Goal: Transaction & Acquisition: Purchase product/service

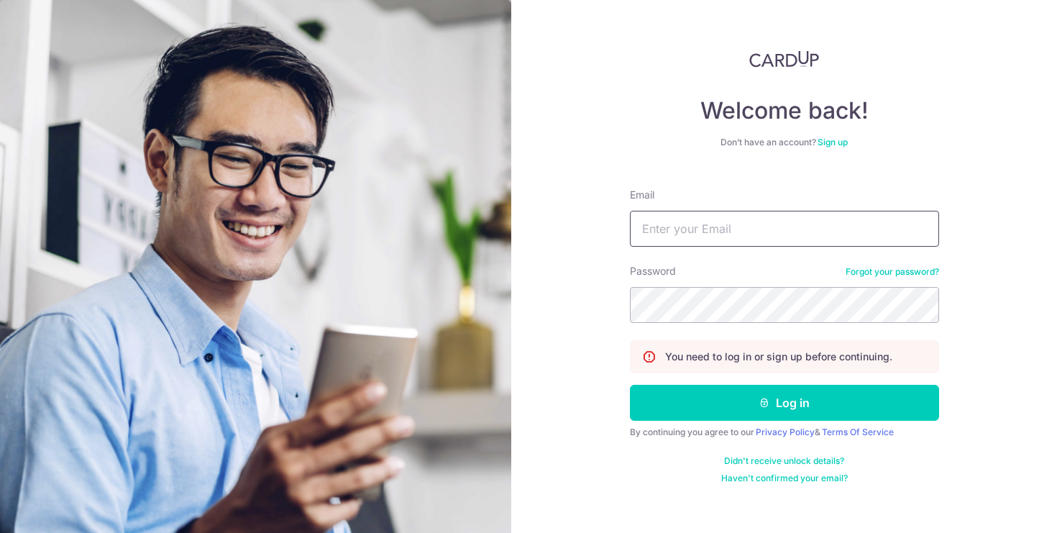
click at [749, 237] on input "Email" at bounding box center [784, 229] width 309 height 36
type input "[EMAIL_ADDRESS][DOMAIN_NAME]"
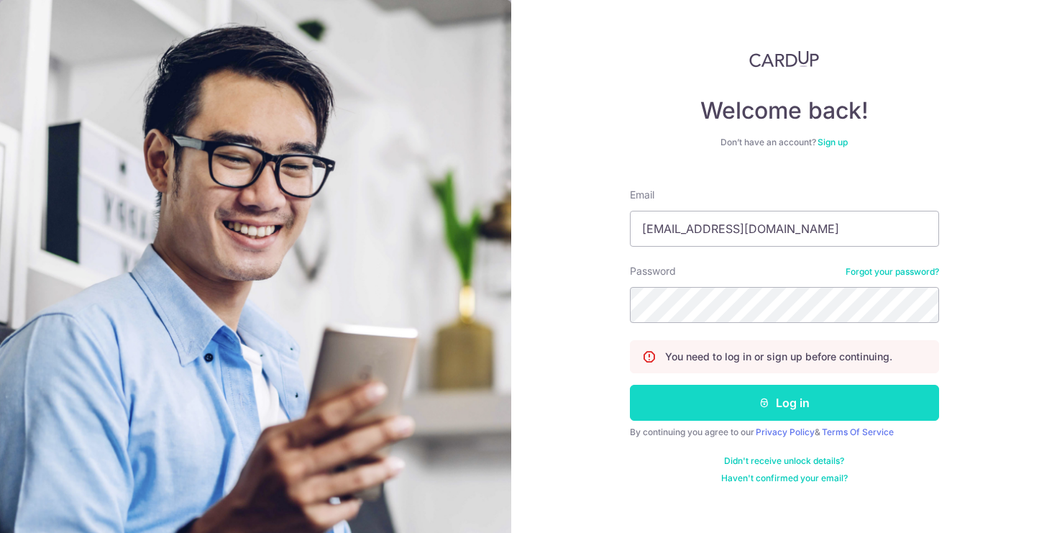
click at [710, 416] on button "Log in" at bounding box center [784, 403] width 309 height 36
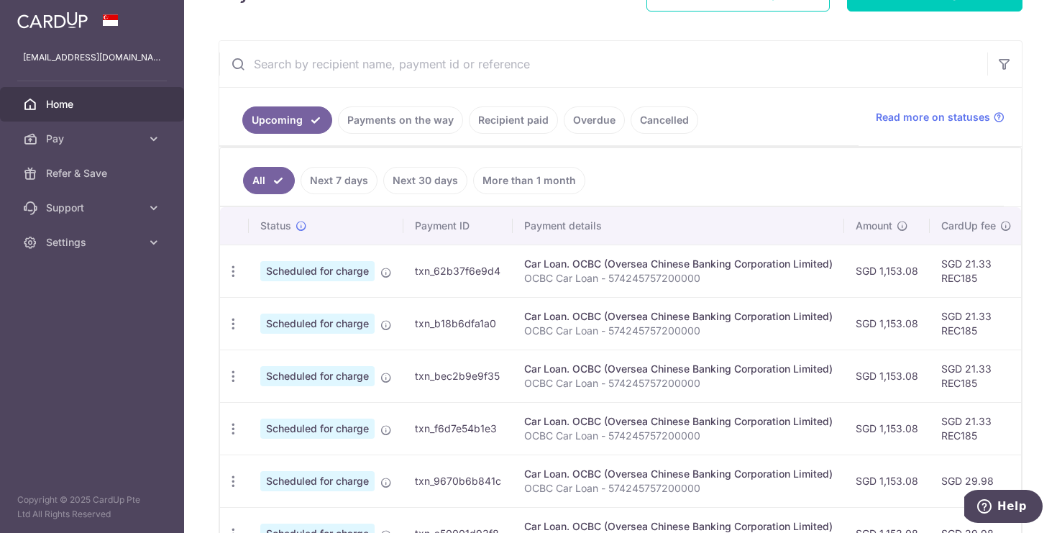
scroll to position [239, 0]
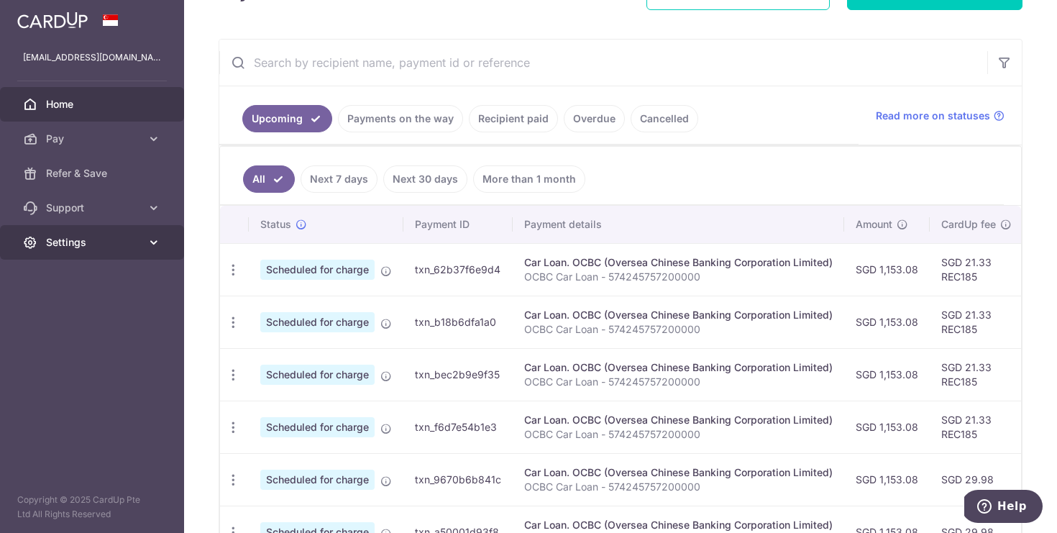
click at [107, 245] on span "Settings" at bounding box center [93, 242] width 95 height 14
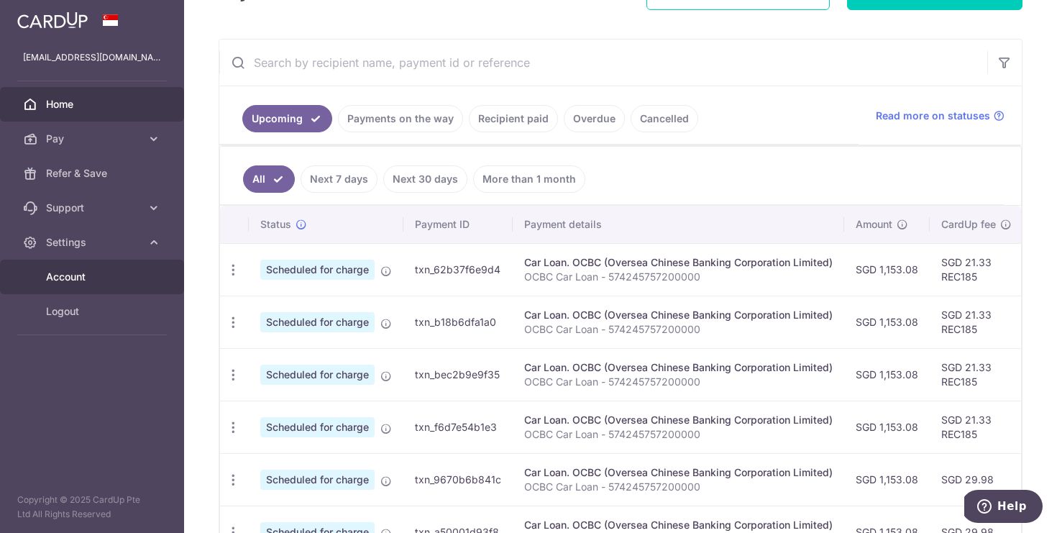
click at [106, 275] on span "Account" at bounding box center [93, 277] width 95 height 14
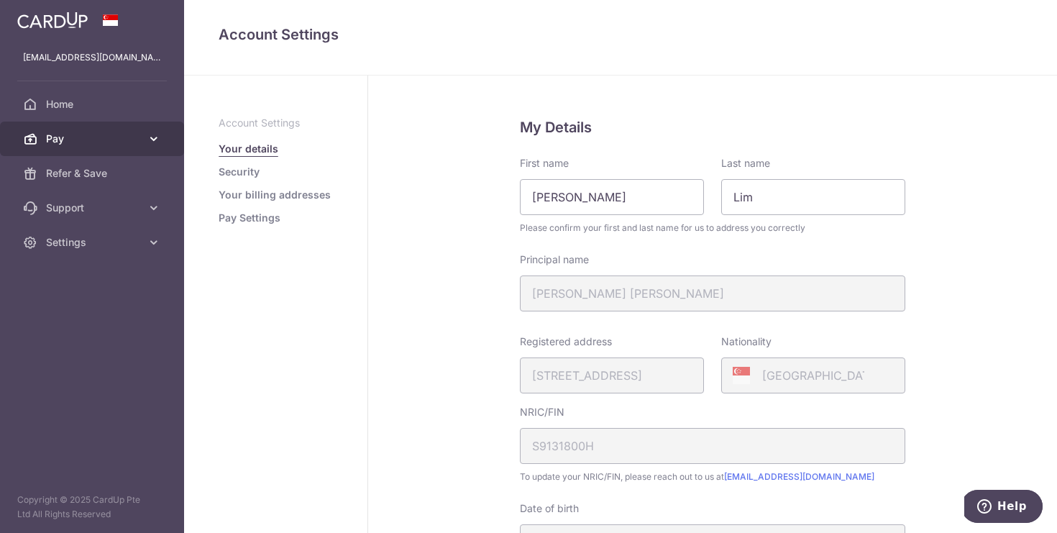
click at [81, 145] on span "Pay" at bounding box center [93, 139] width 95 height 14
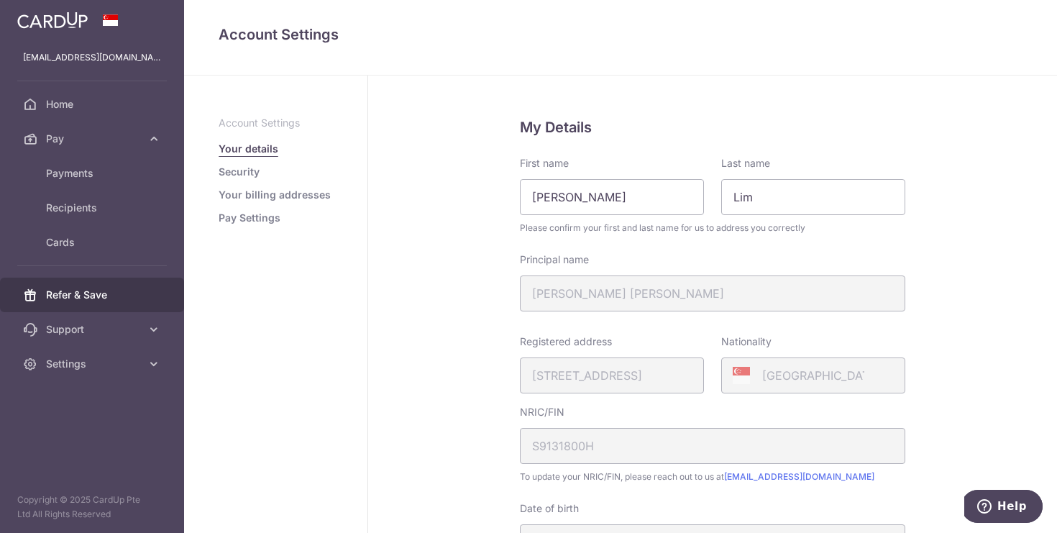
click at [86, 295] on span "Refer & Save" at bounding box center [93, 295] width 95 height 14
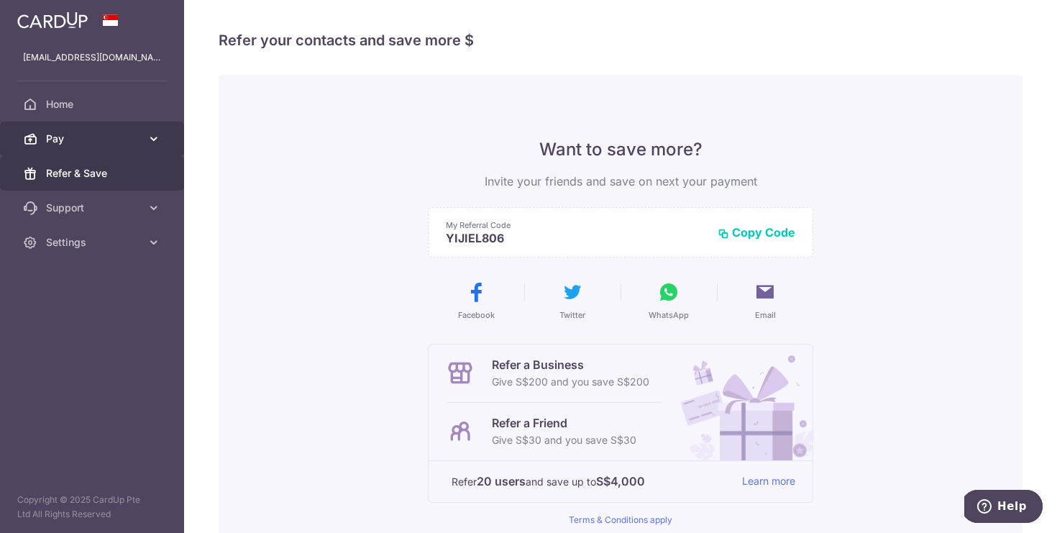
click at [153, 146] on link "Pay" at bounding box center [92, 139] width 184 height 35
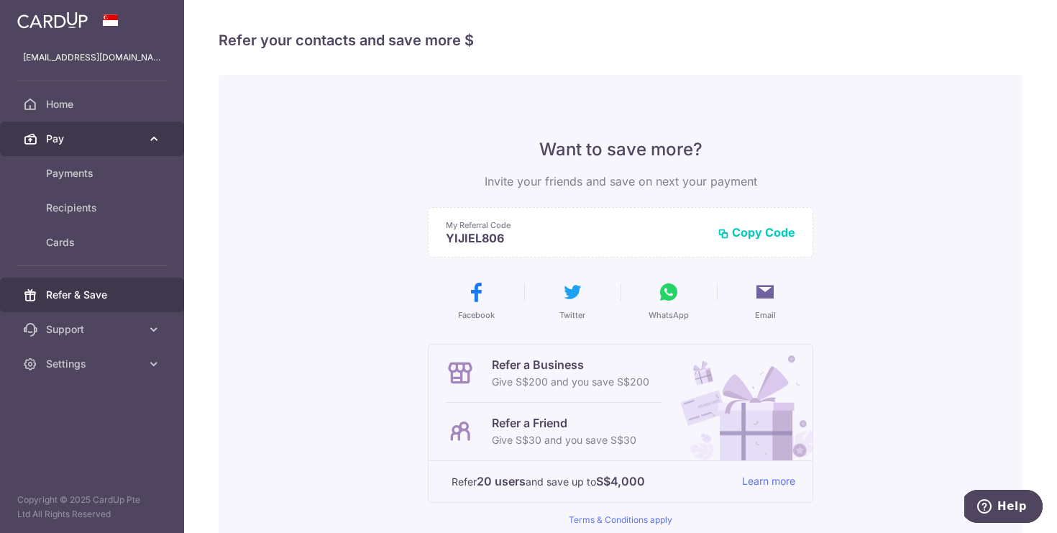
click at [86, 134] on span "Pay" at bounding box center [93, 139] width 95 height 14
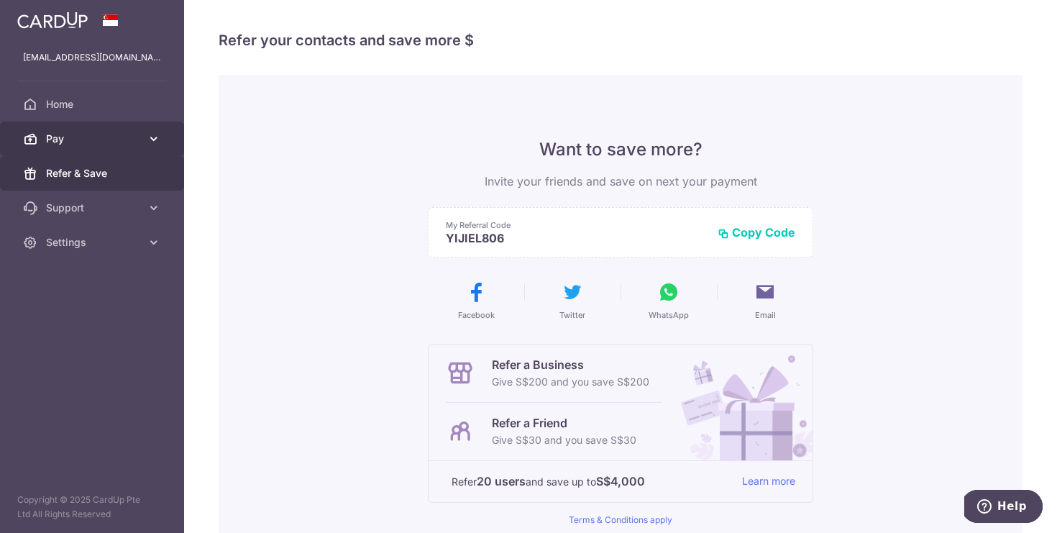
click at [86, 137] on span "Pay" at bounding box center [93, 139] width 95 height 14
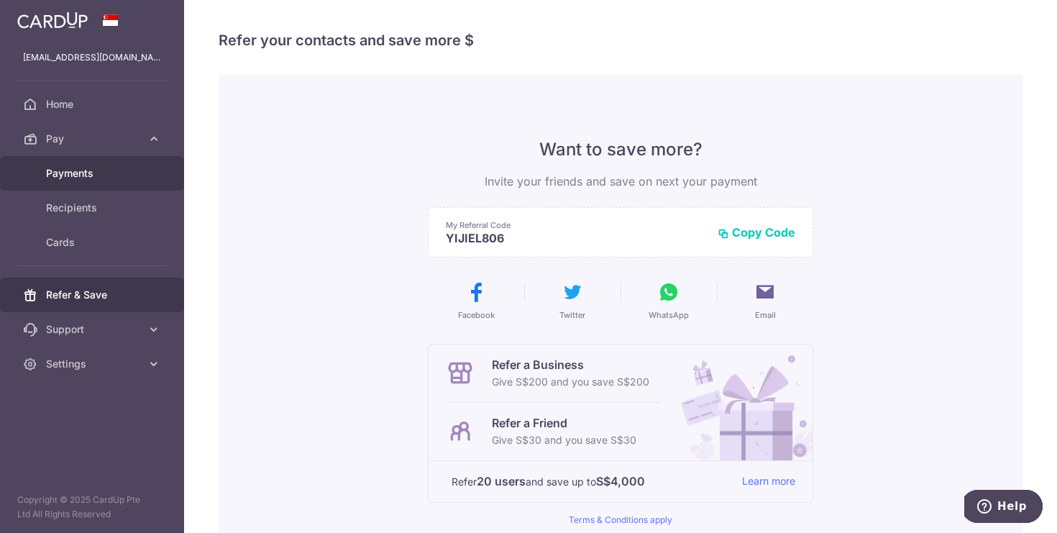
click at [80, 183] on link "Payments" at bounding box center [92, 173] width 184 height 35
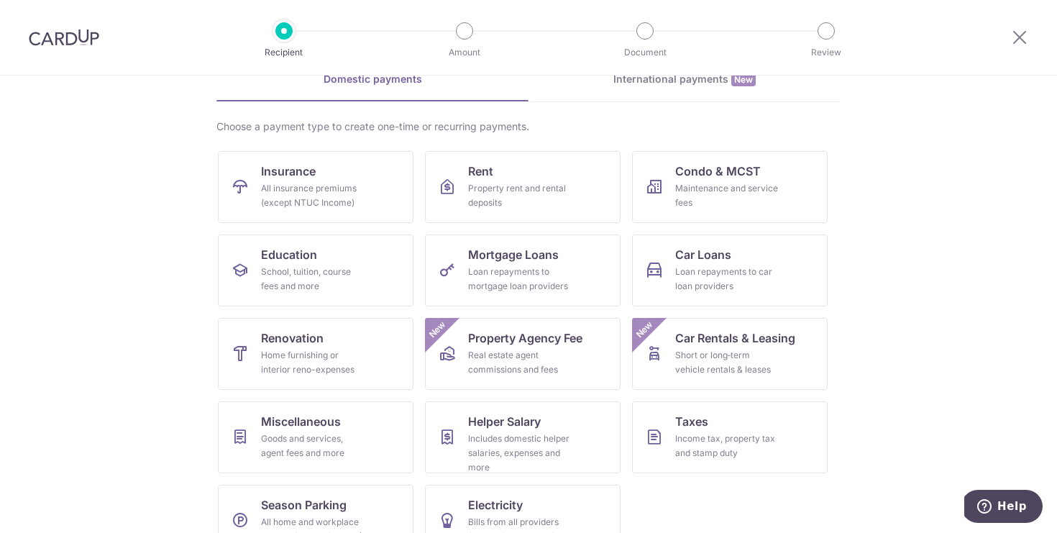
scroll to position [111, 0]
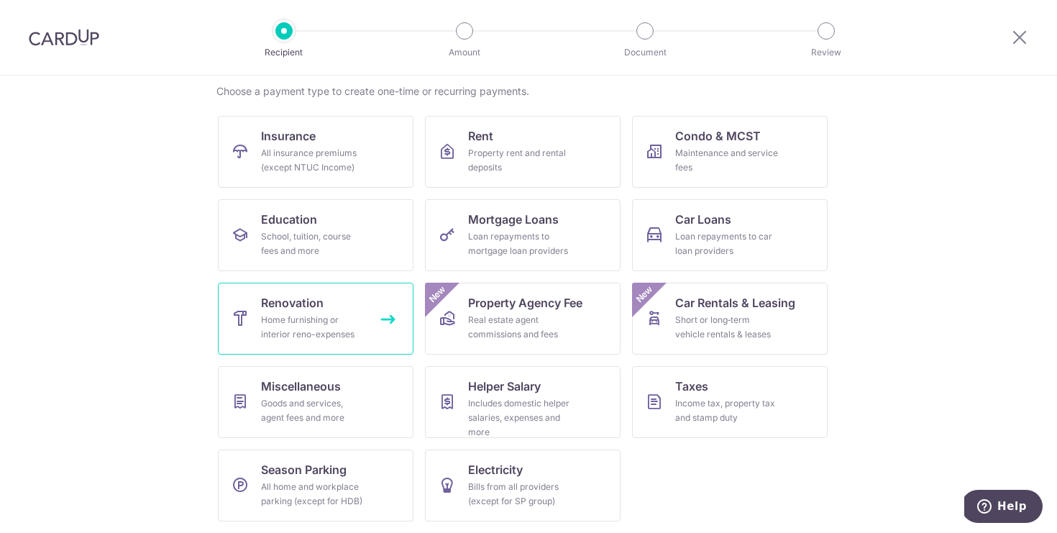
click at [354, 306] on link "Renovation Home furnishing or interior reno-expenses" at bounding box center [316, 319] width 196 height 72
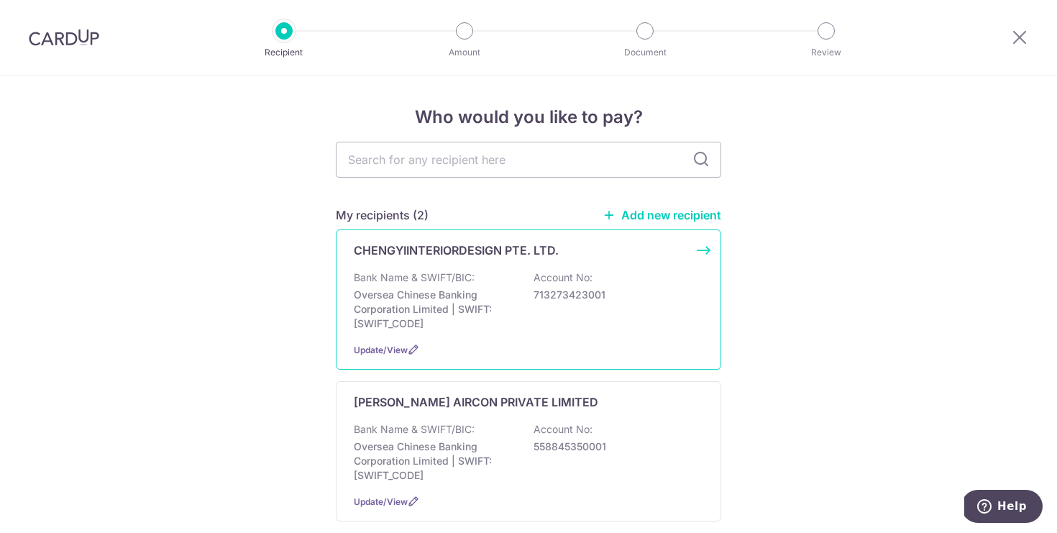
click at [445, 306] on p "Oversea Chinese Banking Corporation Limited | SWIFT: OCBCSGSGXXX" at bounding box center [434, 309] width 161 height 43
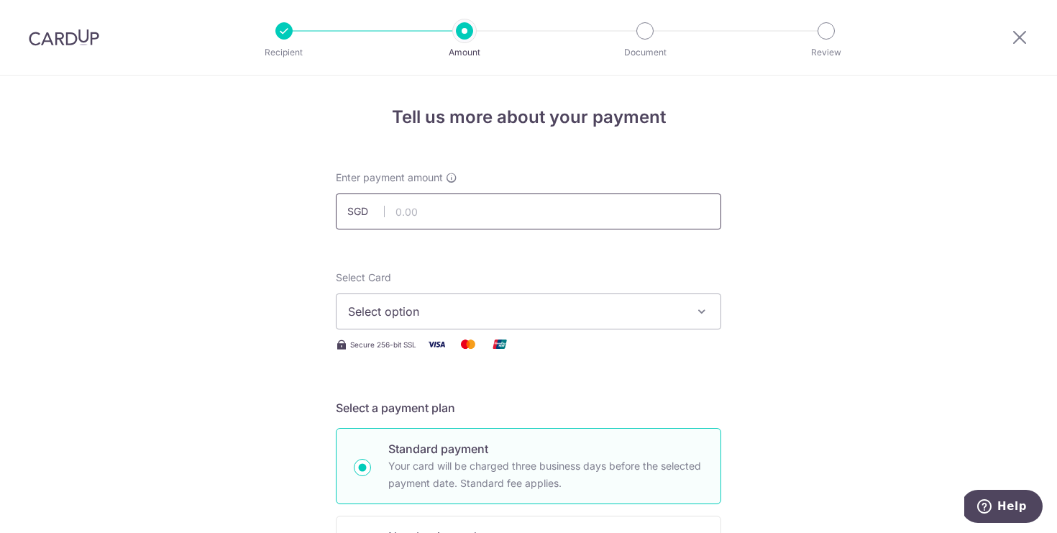
click at [494, 196] on input "text" at bounding box center [528, 211] width 385 height 36
type input "20,000.00"
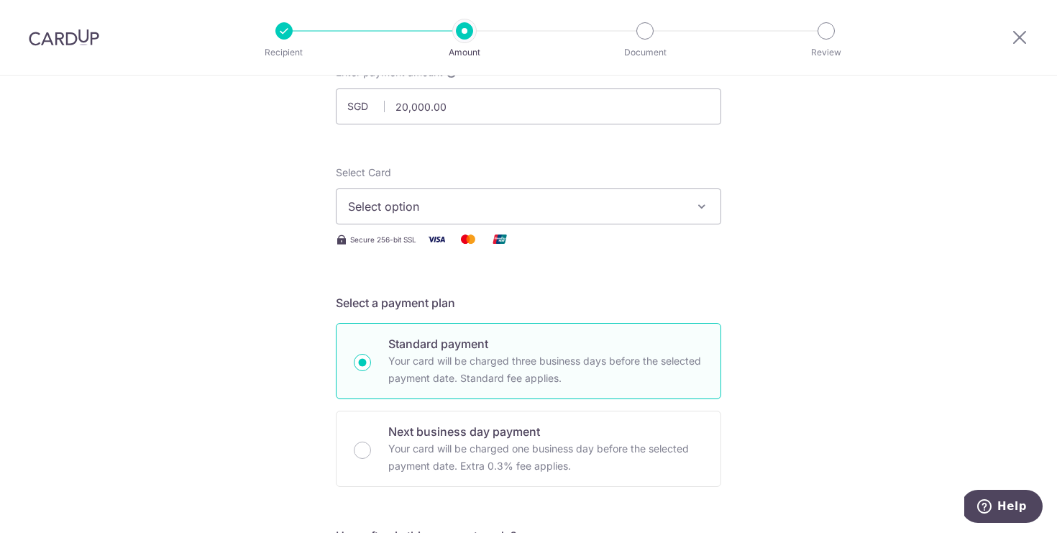
scroll to position [157, 0]
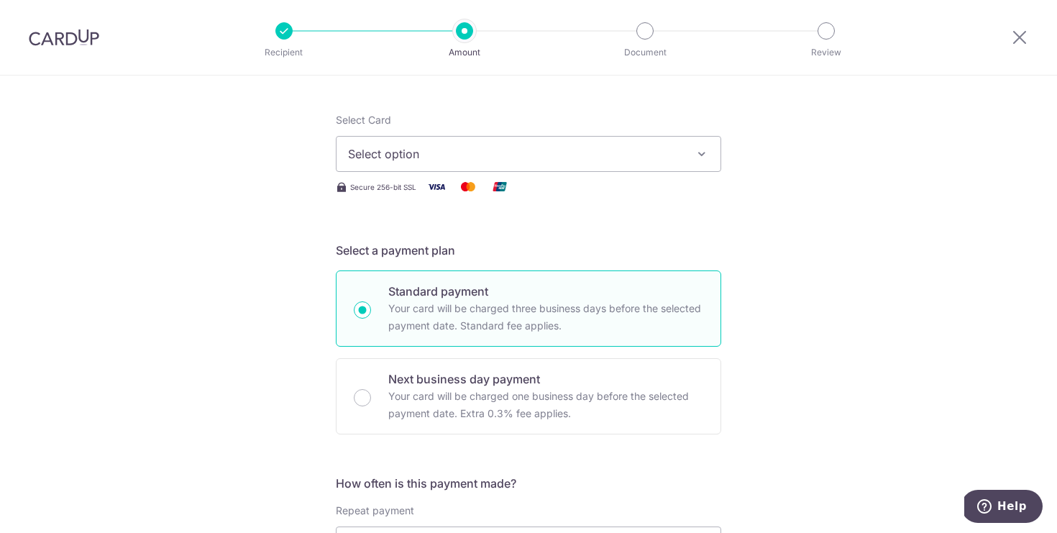
click at [643, 168] on button "Select option" at bounding box center [528, 154] width 385 height 36
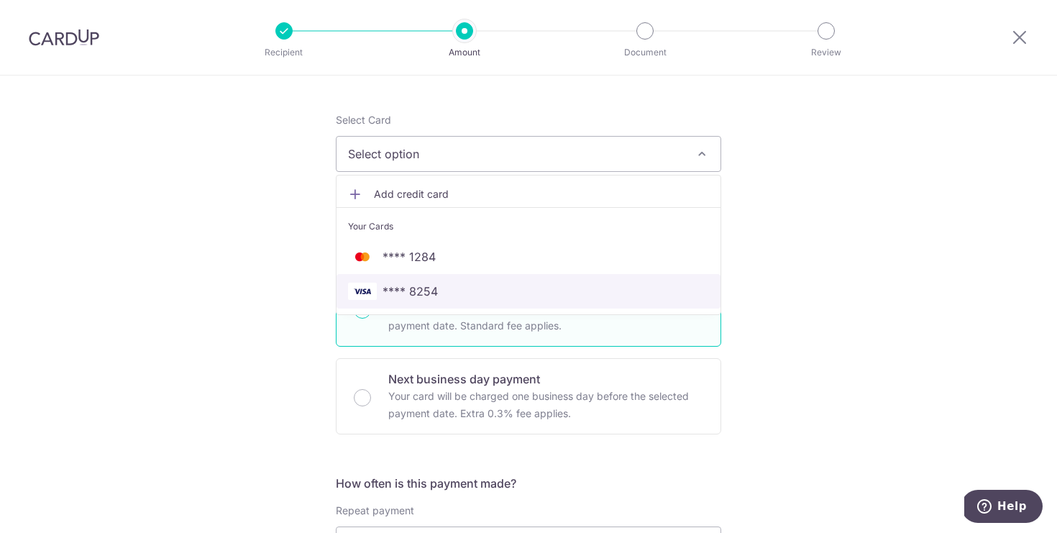
click at [613, 295] on span "**** 8254" at bounding box center [528, 291] width 361 height 17
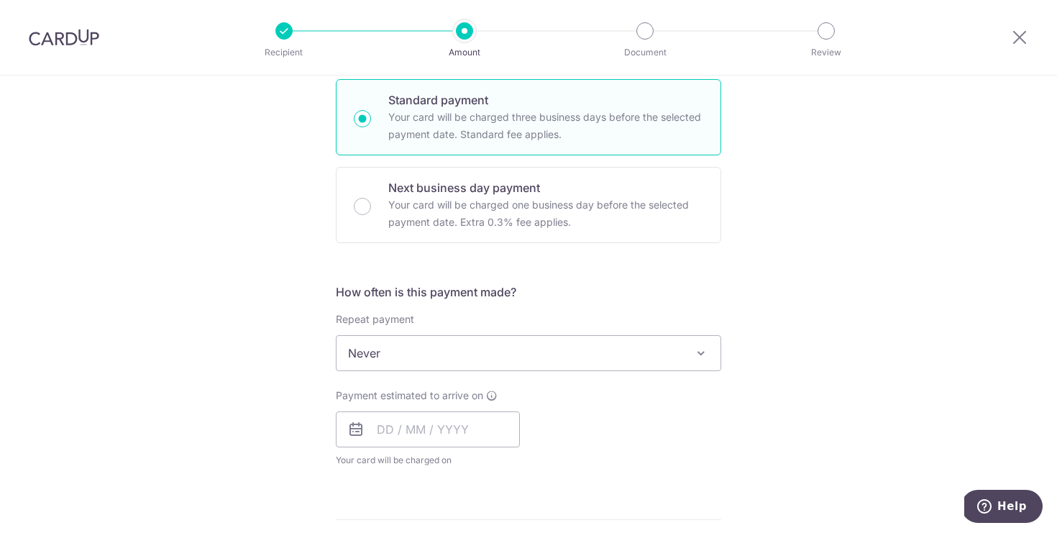
scroll to position [383, 0]
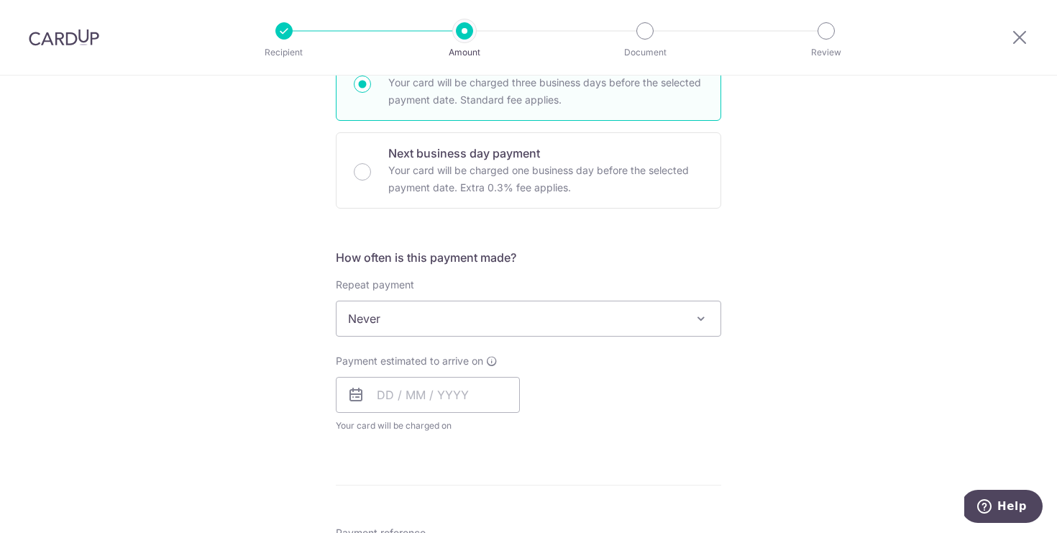
click at [601, 314] on span "Never" at bounding box center [528, 318] width 384 height 35
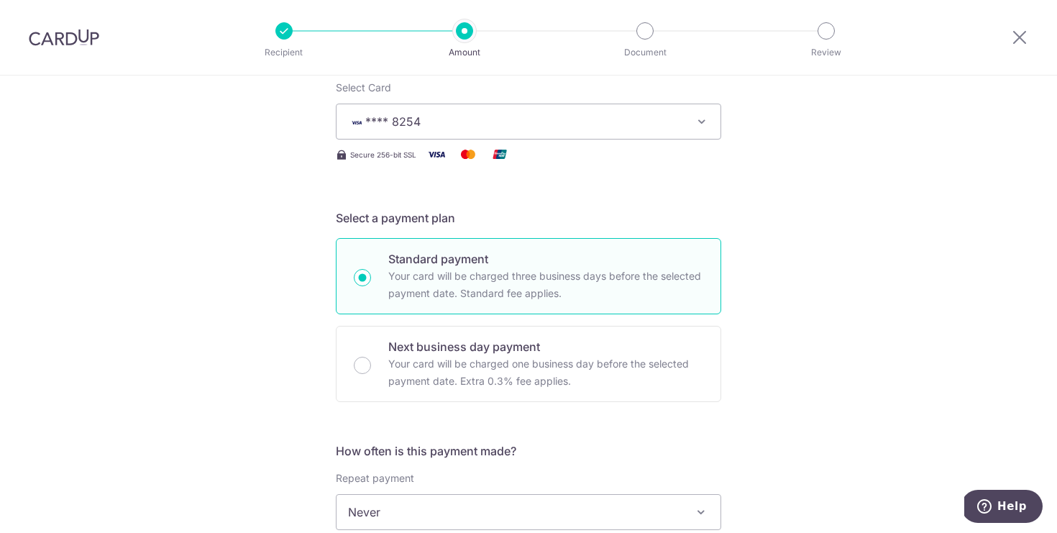
scroll to position [429, 0]
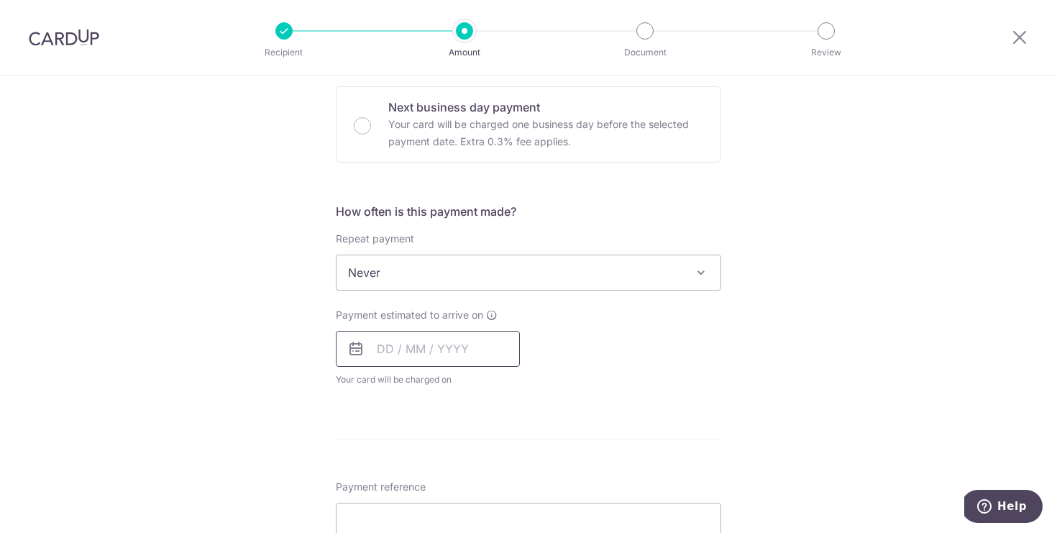
click at [442, 353] on input "text" at bounding box center [428, 349] width 184 height 36
click at [618, 339] on div "Payment estimated to arrive on Prev Next Oct Nov Dec 2025 2026 2027 2028 2029 2…" at bounding box center [528, 347] width 403 height 79
click at [477, 343] on input "text" at bounding box center [428, 349] width 184 height 36
click at [510, 450] on link "3" at bounding box center [509, 450] width 23 height 23
type input "03/10/2025"
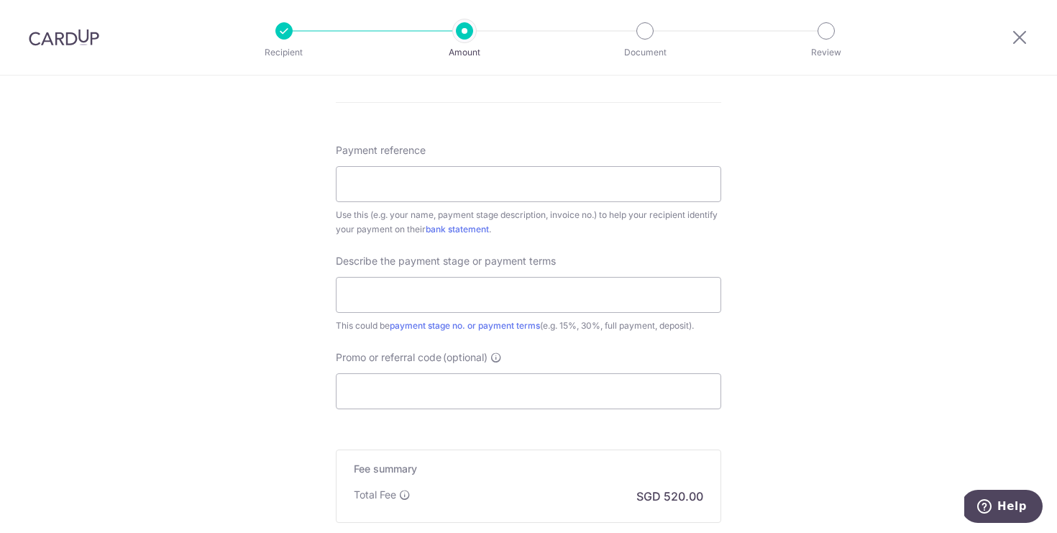
scroll to position [829, 0]
click at [528, 194] on input "Payment reference" at bounding box center [528, 180] width 385 height 36
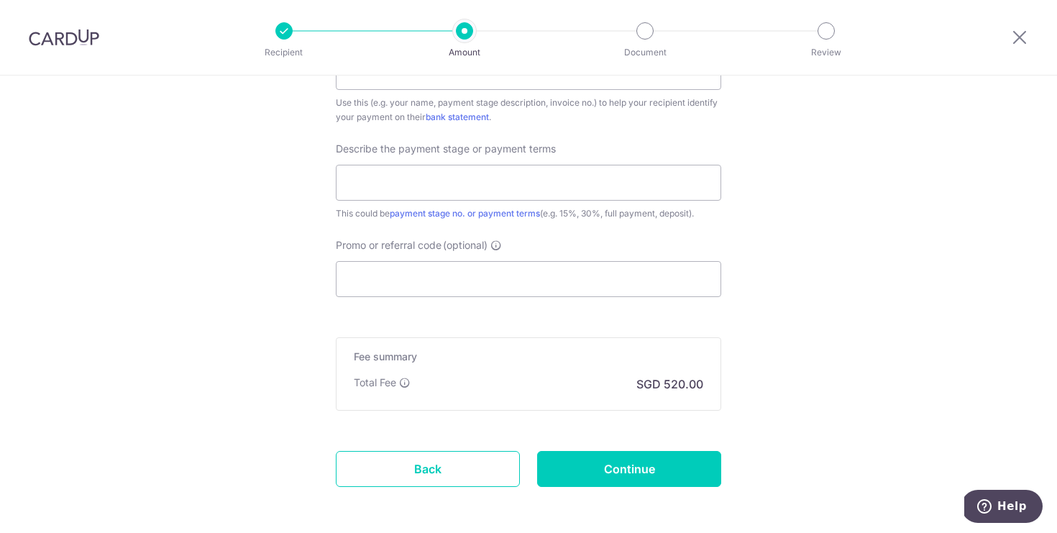
scroll to position [999, 0]
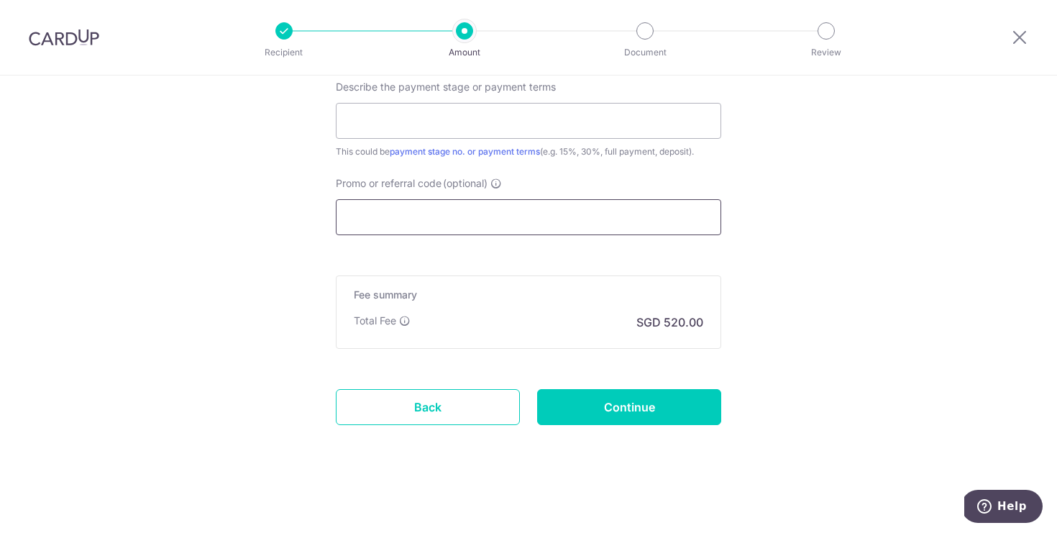
click at [418, 216] on input "Promo or referral code (optional)" at bounding box center [528, 217] width 385 height 36
paste input "RENO25ONE"
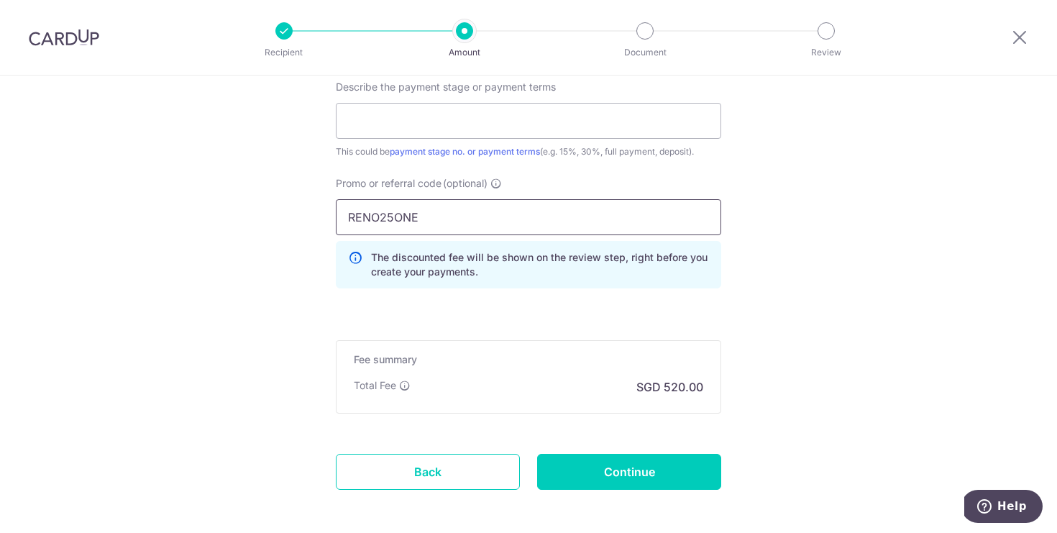
type input "RENO25ONE"
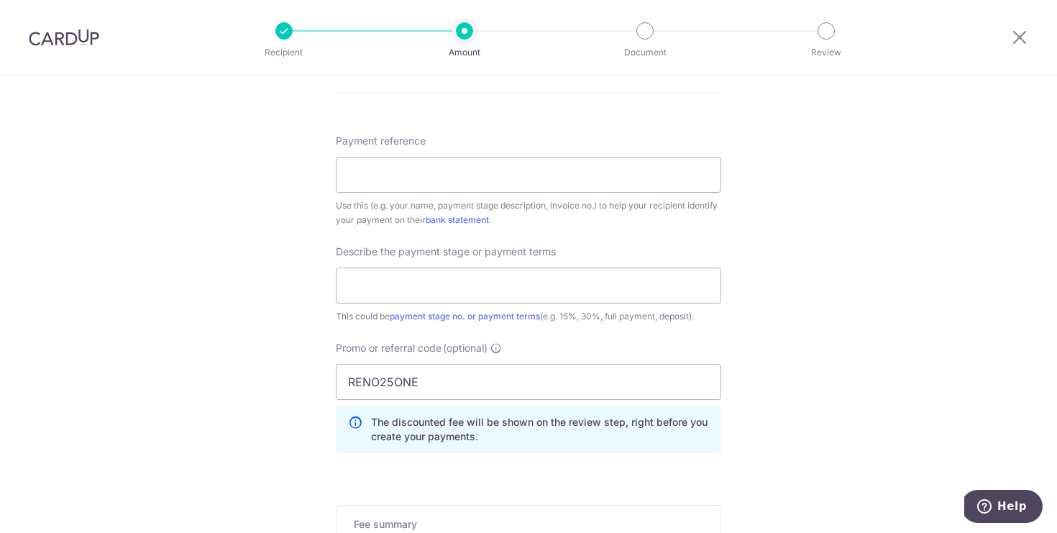
scroll to position [815, 0]
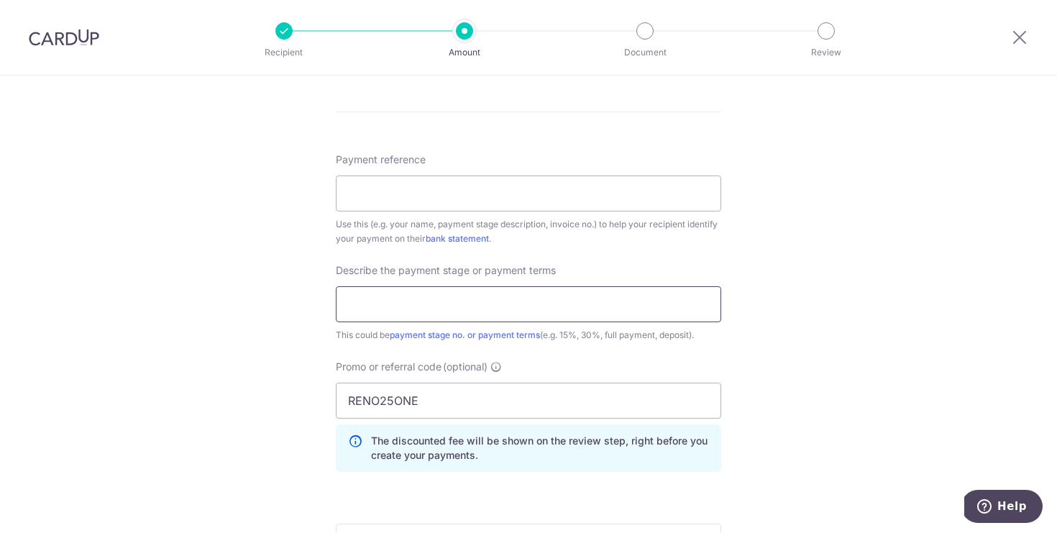
click at [423, 312] on input "text" at bounding box center [528, 304] width 385 height 36
type input "f"
type input "p"
type input "1 of 2 - 35%"
click at [641, 199] on input "Payment reference" at bounding box center [528, 193] width 385 height 36
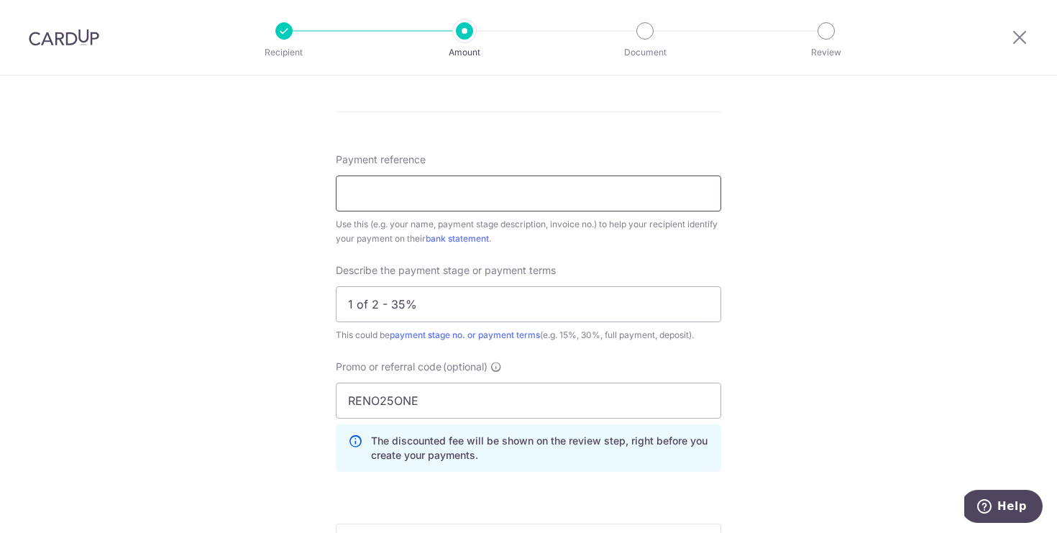
type input "322A - Shihsing and Andy"
click at [577, 201] on input "322A - Shihsing and Andy" at bounding box center [528, 193] width 385 height 36
click at [841, 235] on div "Tell us more about your payment Enter payment amount SGD 20,000.00 20000.00 Sel…" at bounding box center [528, 20] width 1057 height 1521
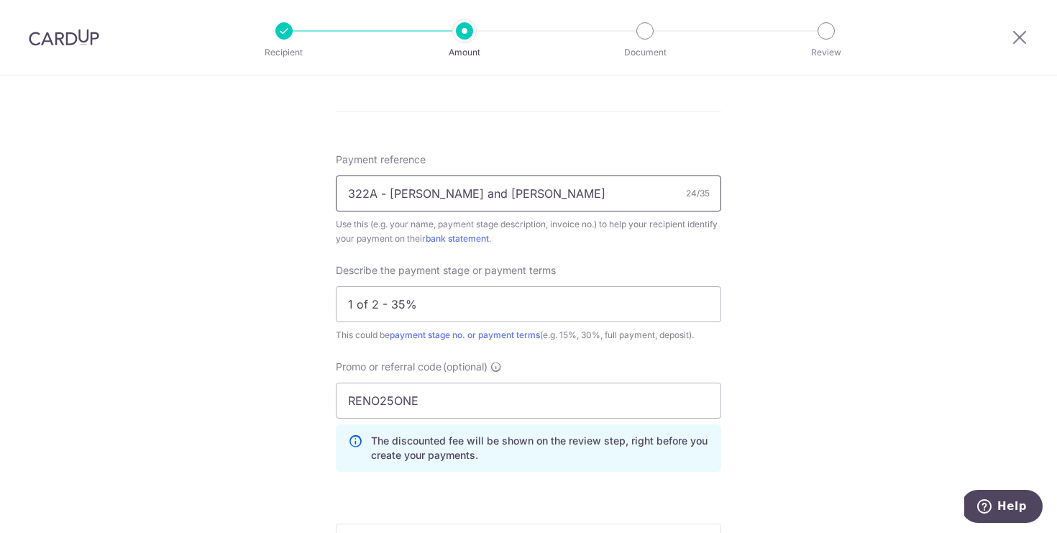
click at [629, 186] on input "322A - Shihsing and Andy" at bounding box center [528, 193] width 385 height 36
paste input "201907584"
click at [523, 184] on input "201907584" at bounding box center [528, 193] width 385 height 36
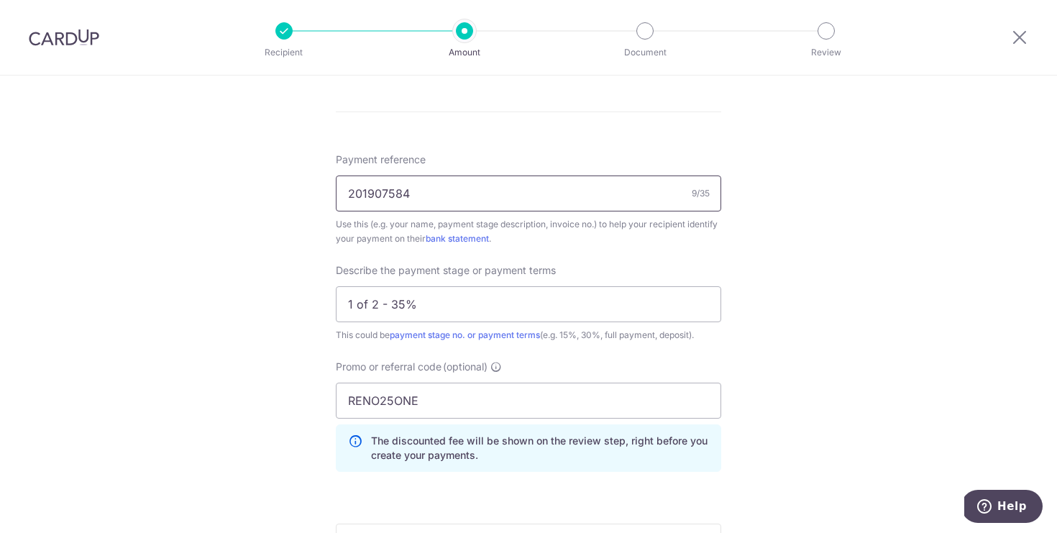
click at [523, 184] on input "201907584" at bounding box center [528, 193] width 385 height 36
paste input "GST Inv: 201907584H"
type input "GST Inv: 201907584H"
click at [776, 321] on div "Tell us more about your payment Enter payment amount SGD 20,000.00 20000.00 Sel…" at bounding box center [528, 20] width 1057 height 1521
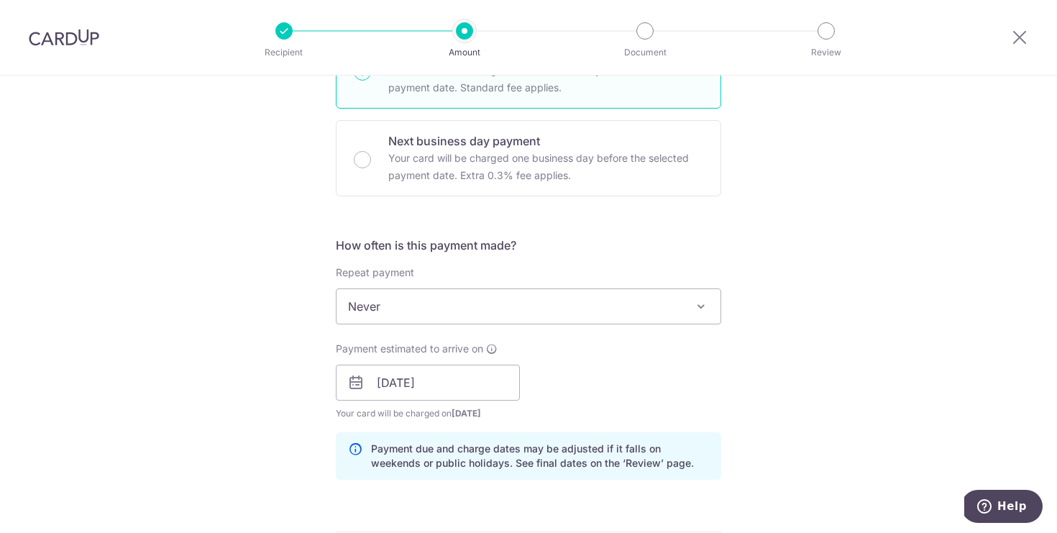
scroll to position [359, 0]
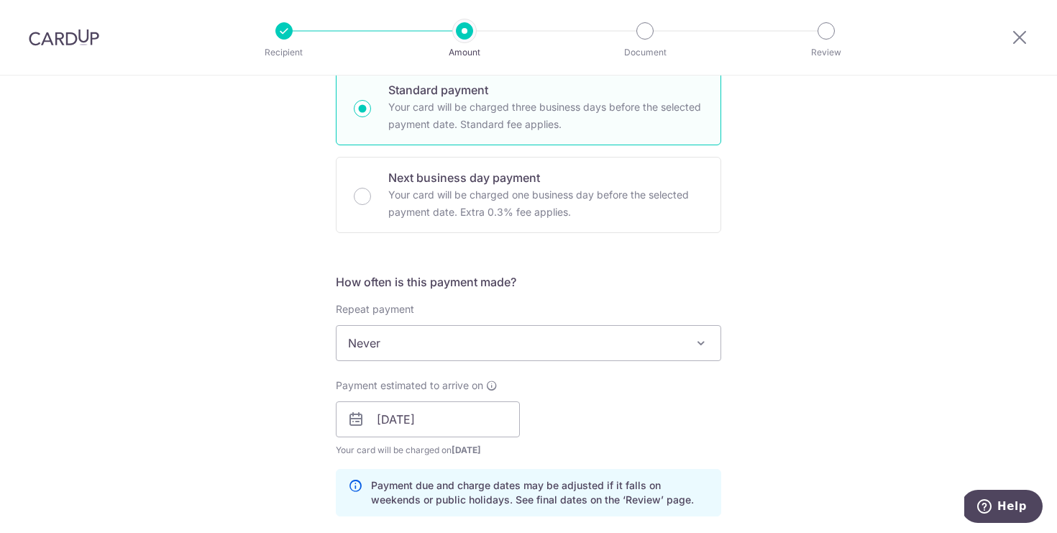
click at [469, 400] on div "Payment estimated to arrive on 03/10/2025 Prev Next Oct Nov Dec 2025 2026 2027 …" at bounding box center [428, 417] width 184 height 79
click at [468, 415] on input "03/10/2025" at bounding box center [428, 419] width 184 height 36
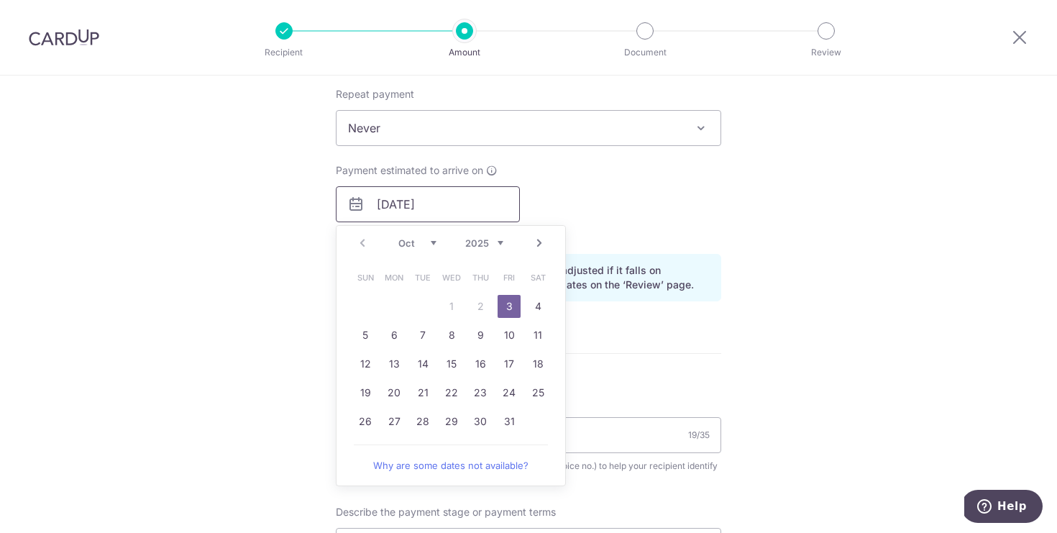
scroll to position [582, 0]
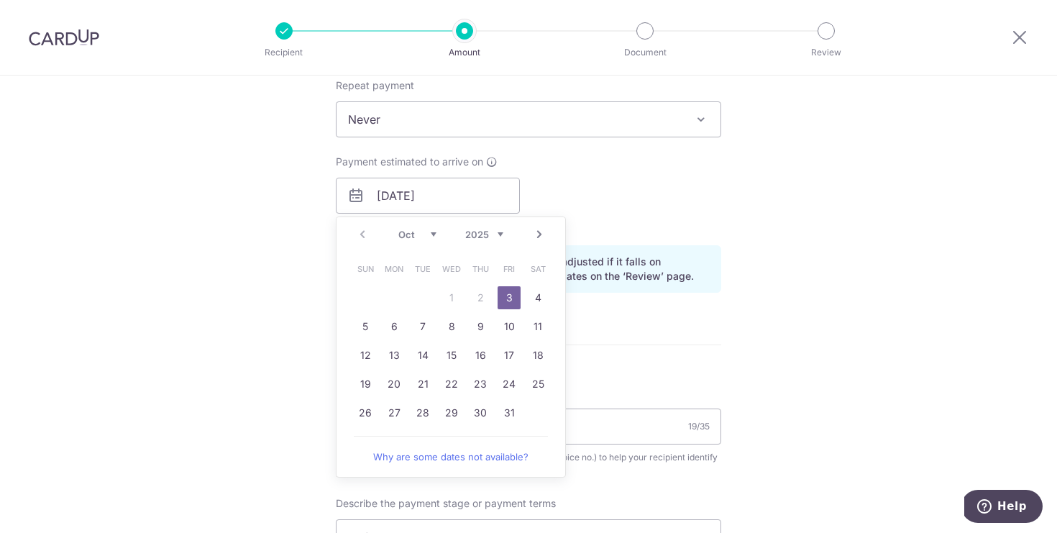
click at [684, 268] on p "Payment due and charge dates may be adjusted if it falls on weekends or public …" at bounding box center [540, 269] width 338 height 29
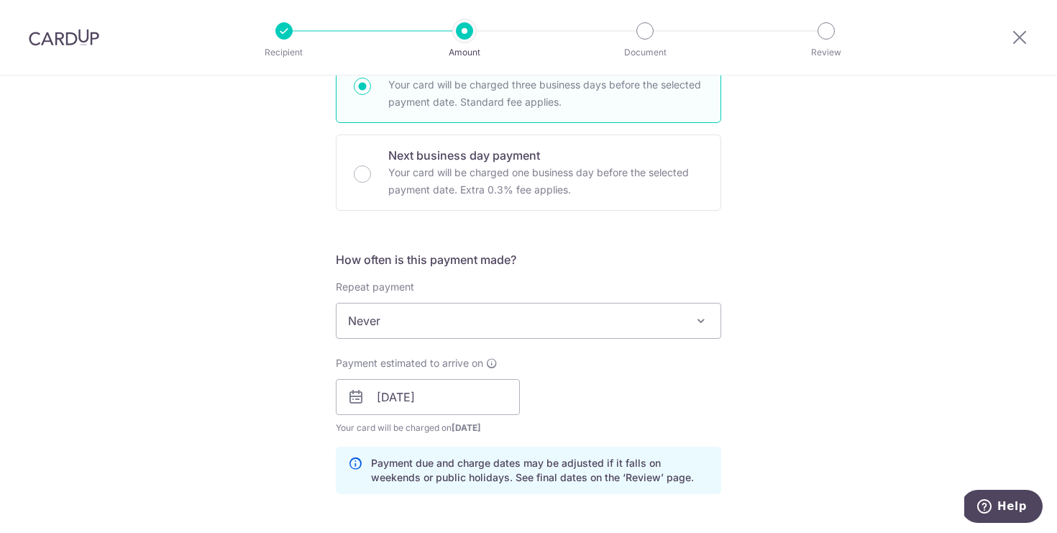
scroll to position [325, 0]
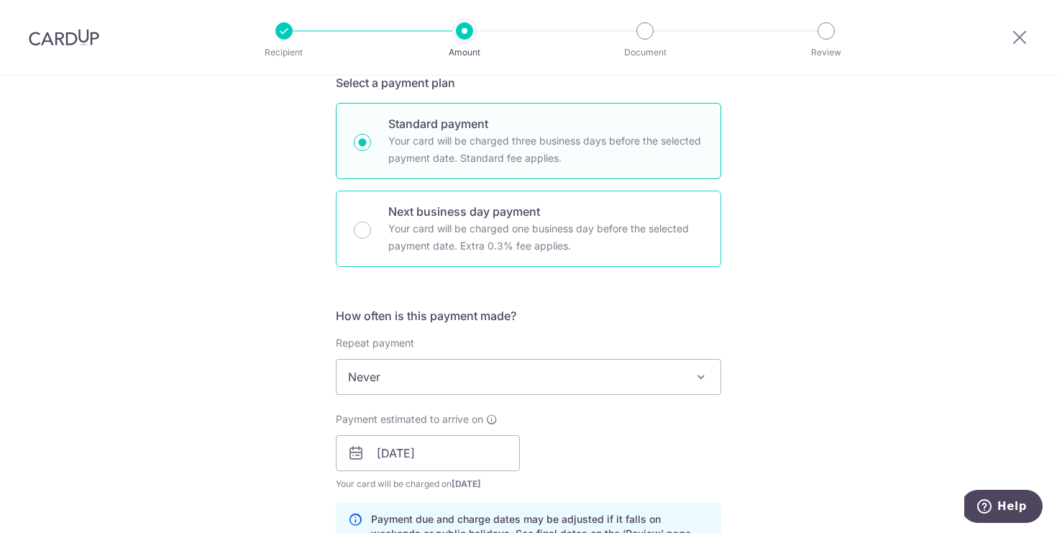
click at [679, 253] on p "Your card will be charged one business day before the selected payment date. Ex…" at bounding box center [545, 237] width 315 height 35
click at [371, 239] on input "Next business day payment Your card will be charged one business day before the…" at bounding box center [362, 229] width 17 height 17
radio input "false"
radio input "true"
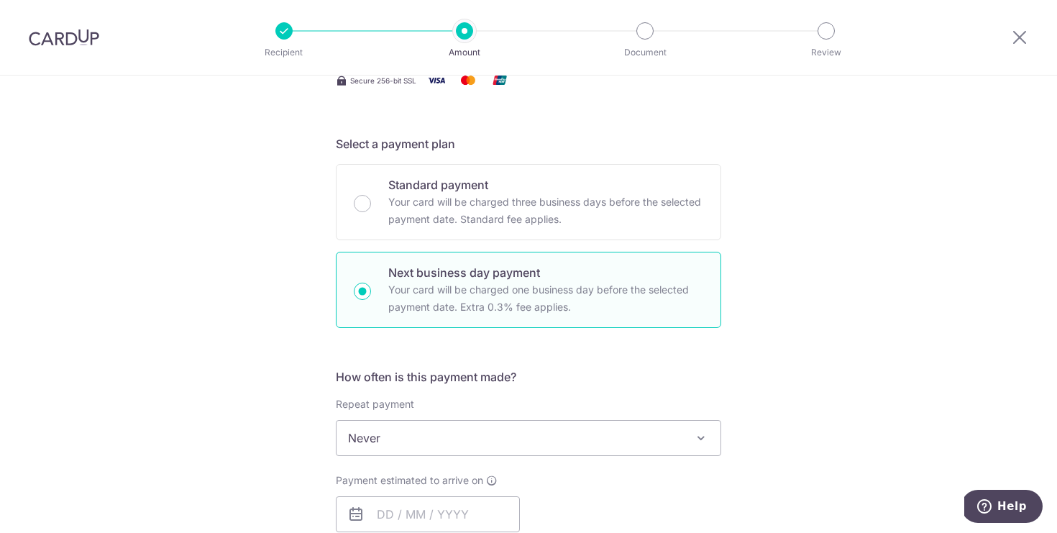
scroll to position [257, 0]
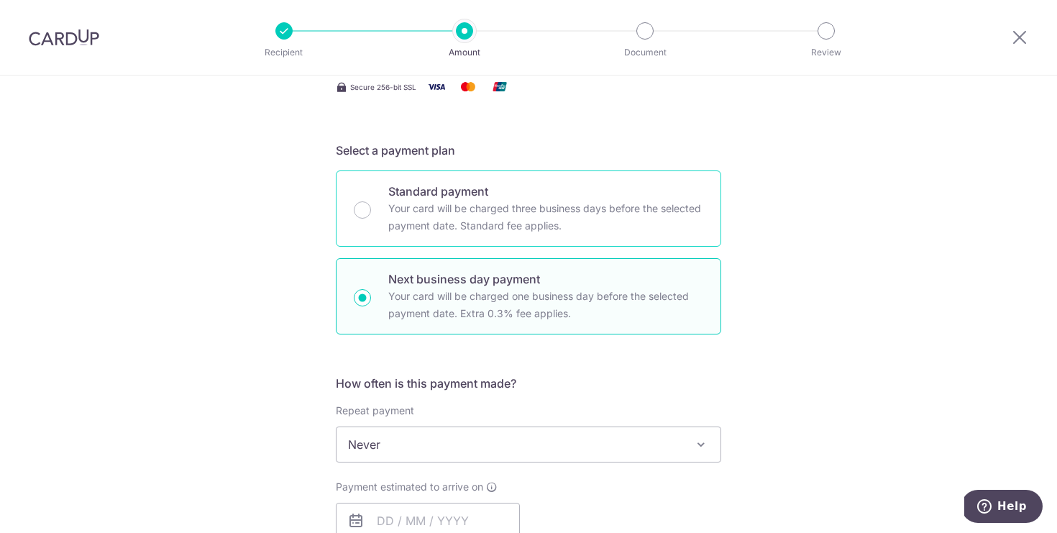
click at [685, 237] on div "Standard payment Your card will be charged three business days before the selec…" at bounding box center [528, 208] width 385 height 76
radio input "true"
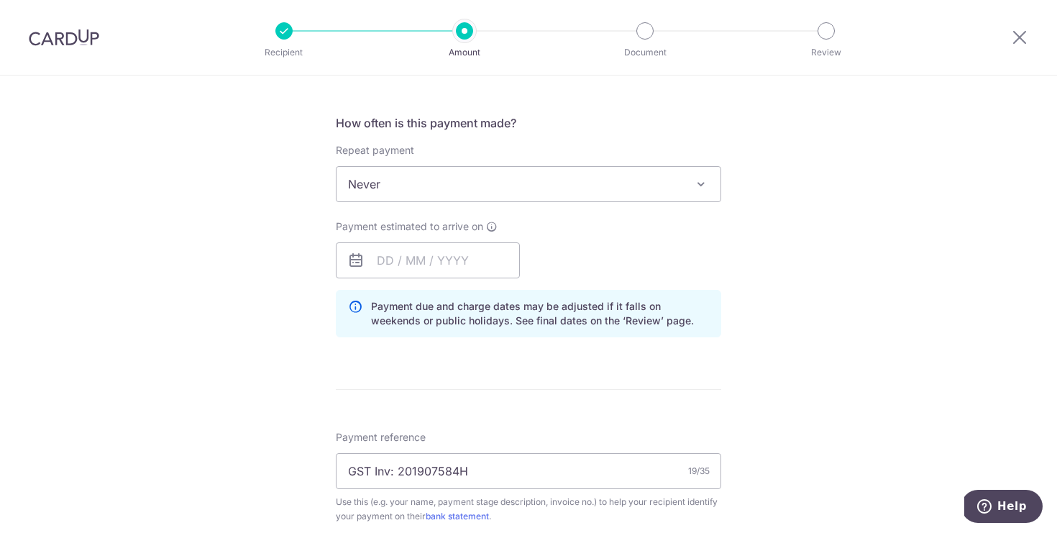
scroll to position [523, 0]
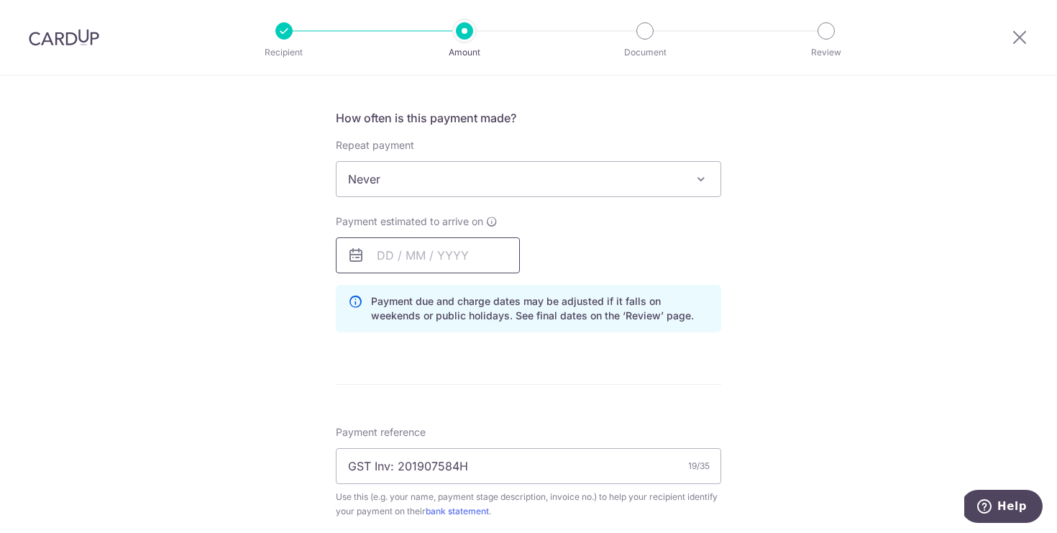
click at [467, 250] on input "text" at bounding box center [428, 255] width 184 height 36
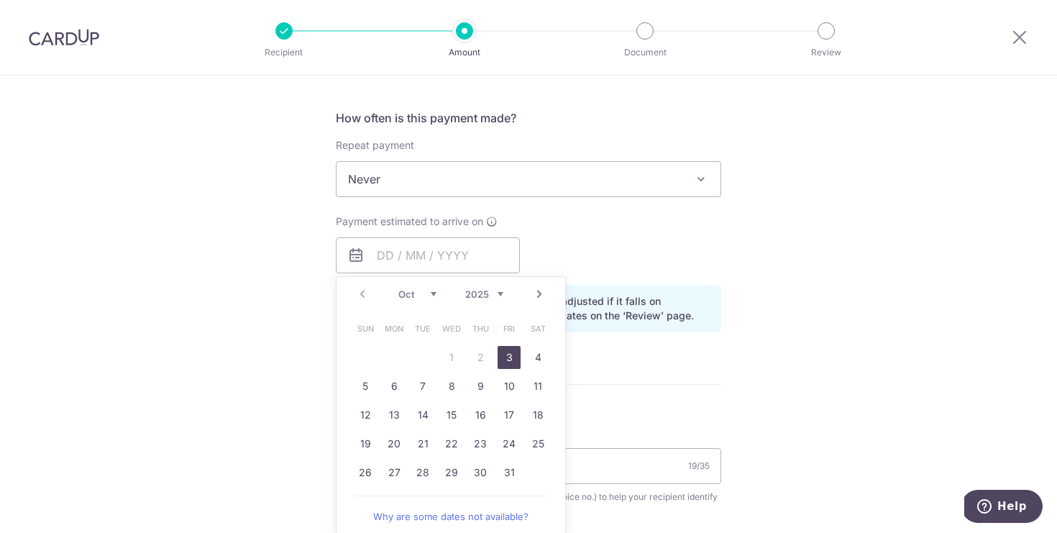
click at [505, 352] on link "3" at bounding box center [509, 357] width 23 height 23
type input "03/10/2025"
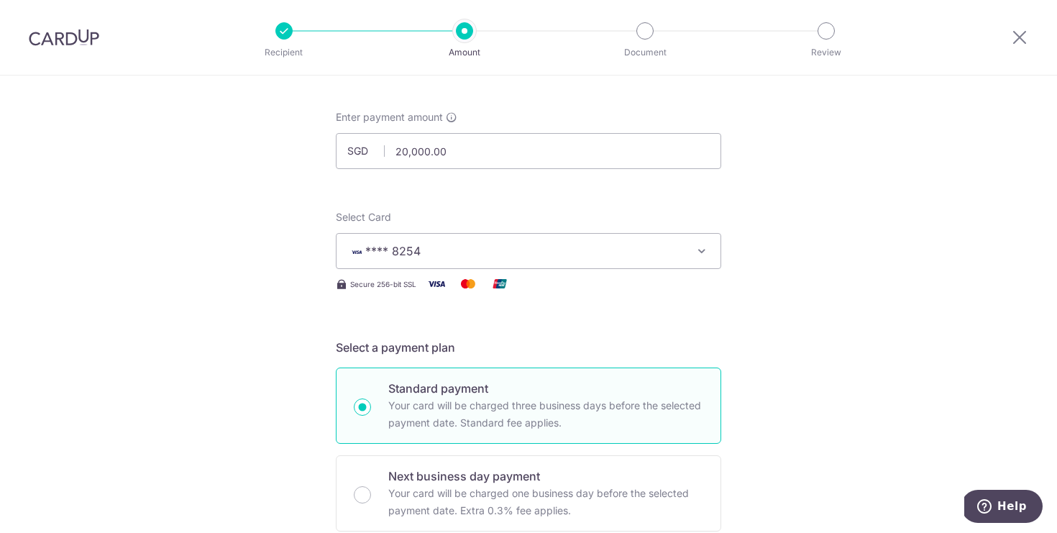
scroll to position [23, 0]
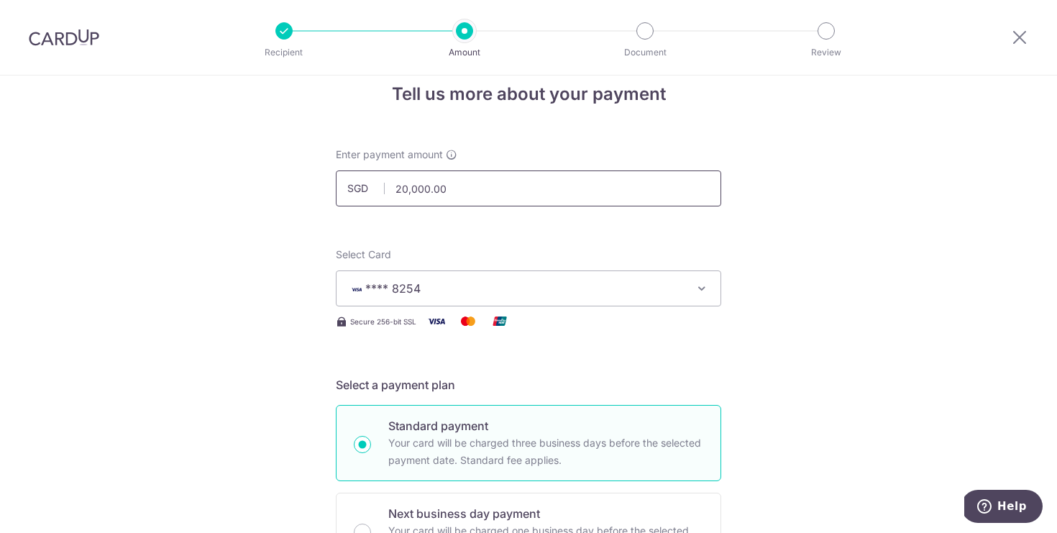
click at [447, 181] on input "20,000.00" at bounding box center [528, 188] width 385 height 36
type input "20000.00"
click at [452, 196] on input "20000.00" at bounding box center [528, 188] width 385 height 36
